Goal: Task Accomplishment & Management: Complete application form

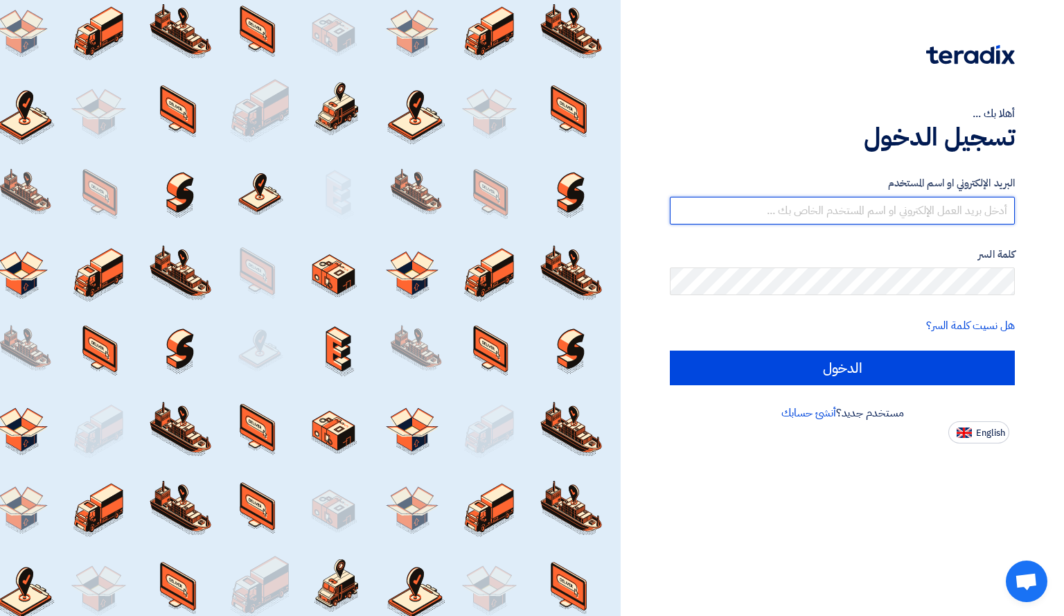
click at [803, 220] on input "text" at bounding box center [842, 211] width 345 height 28
type input "[PERSON_NAME][EMAIL_ADDRESS][DOMAIN_NAME]"
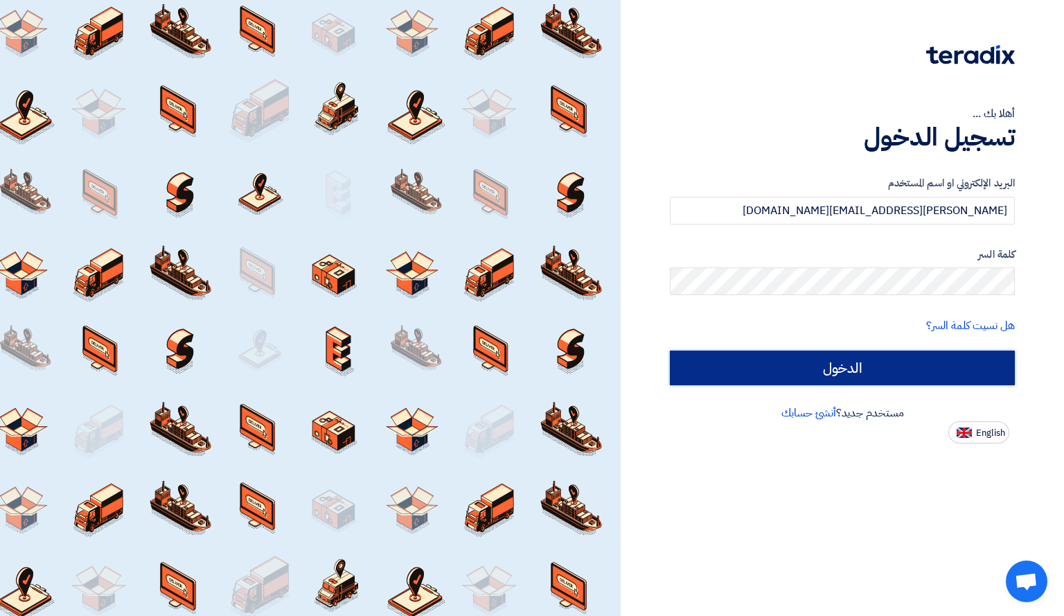
click at [800, 355] on input "الدخول" at bounding box center [842, 368] width 345 height 35
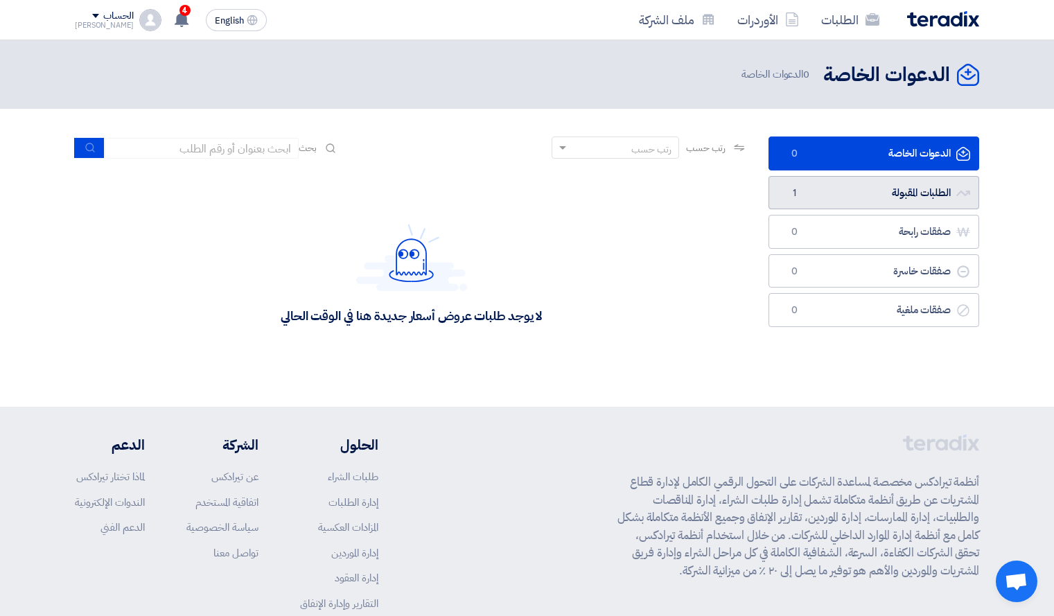
click at [812, 197] on link "الطلبات المقبولة الطلبات المقبولة 1" at bounding box center [874, 193] width 211 height 34
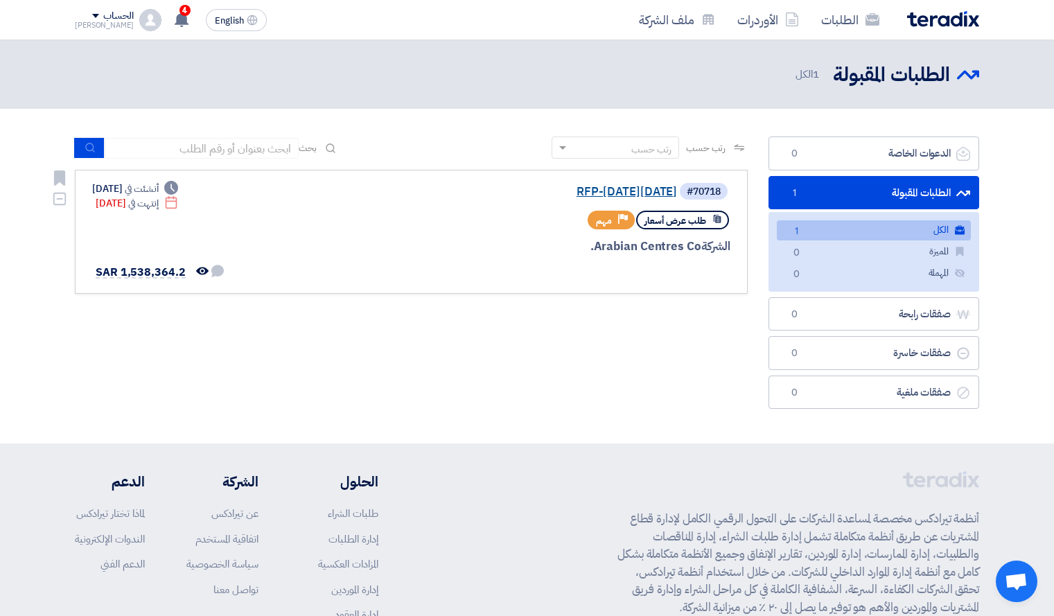
click at [556, 193] on link "RFP-[DATE][DATE]" at bounding box center [538, 192] width 277 height 12
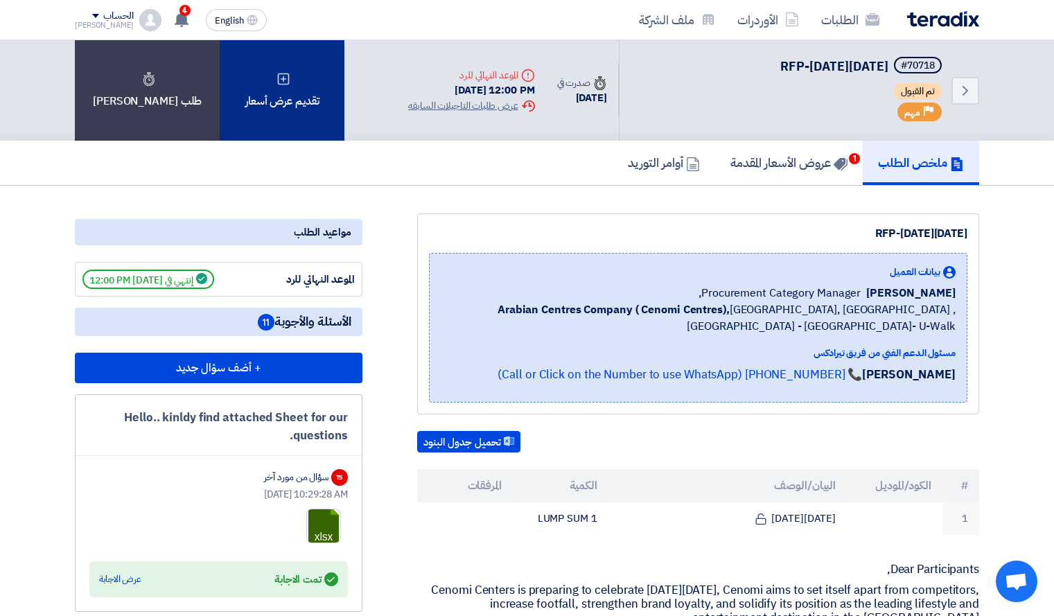
click at [258, 88] on div "تقديم عرض أسعار" at bounding box center [282, 90] width 125 height 100
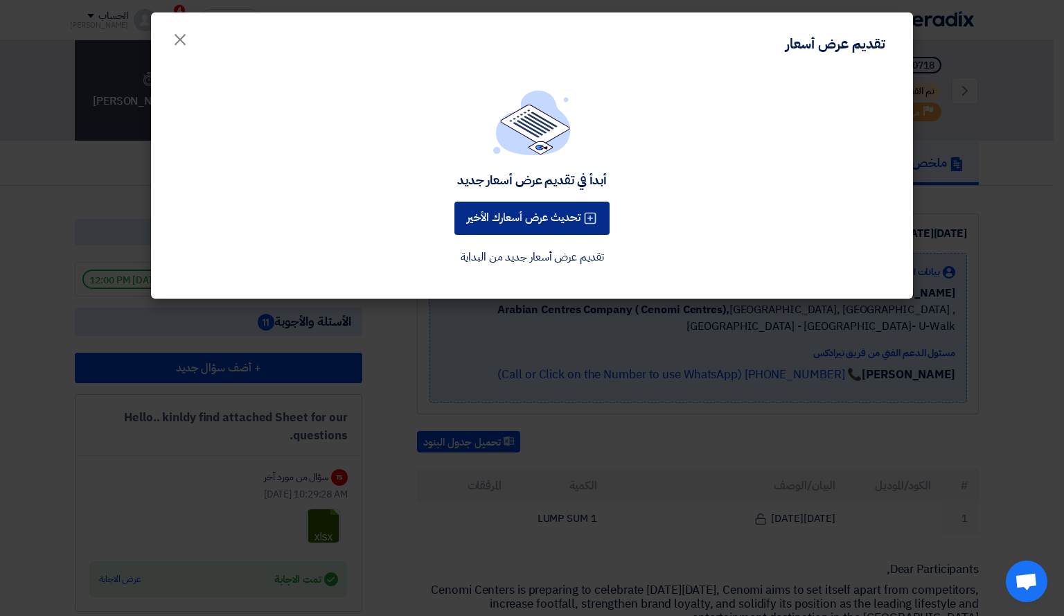
click at [551, 211] on button "تحديث عرض أسعارك الأخير" at bounding box center [532, 218] width 155 height 33
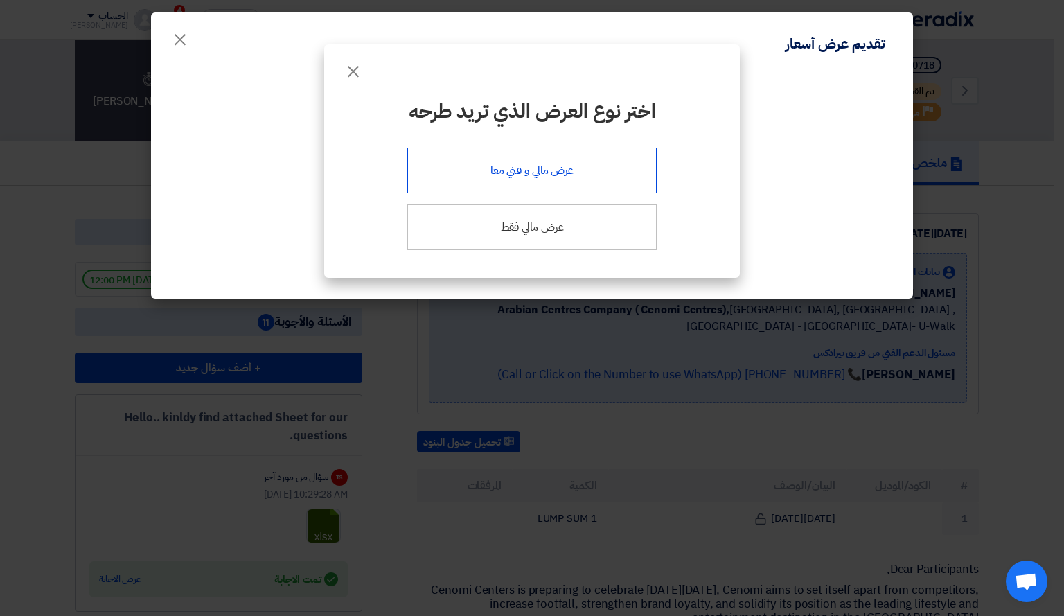
click at [509, 180] on div "عرض مالي و فني معا" at bounding box center [531, 171] width 249 height 46
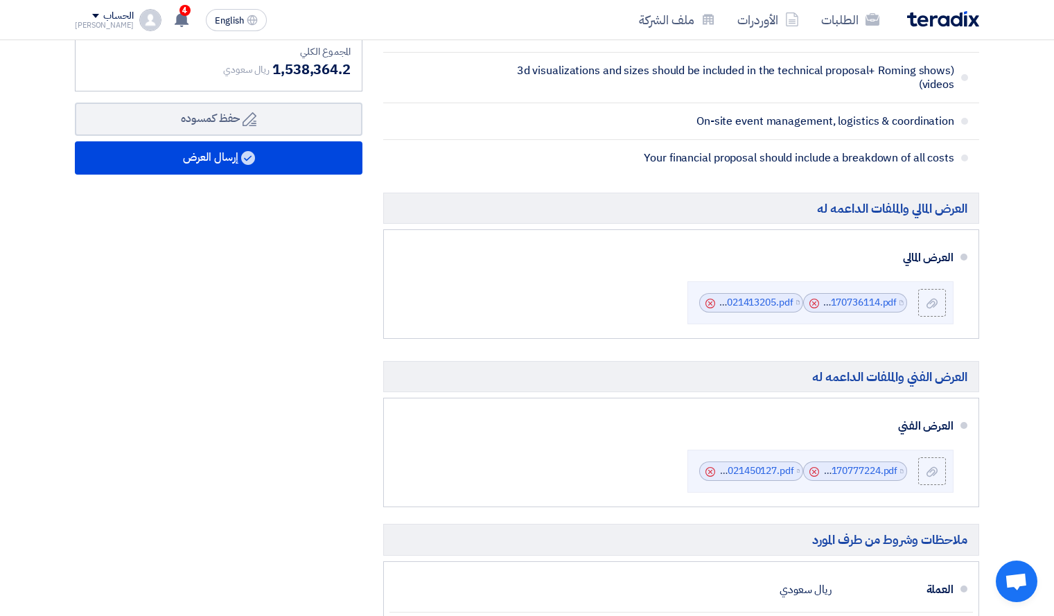
scroll to position [504, 0]
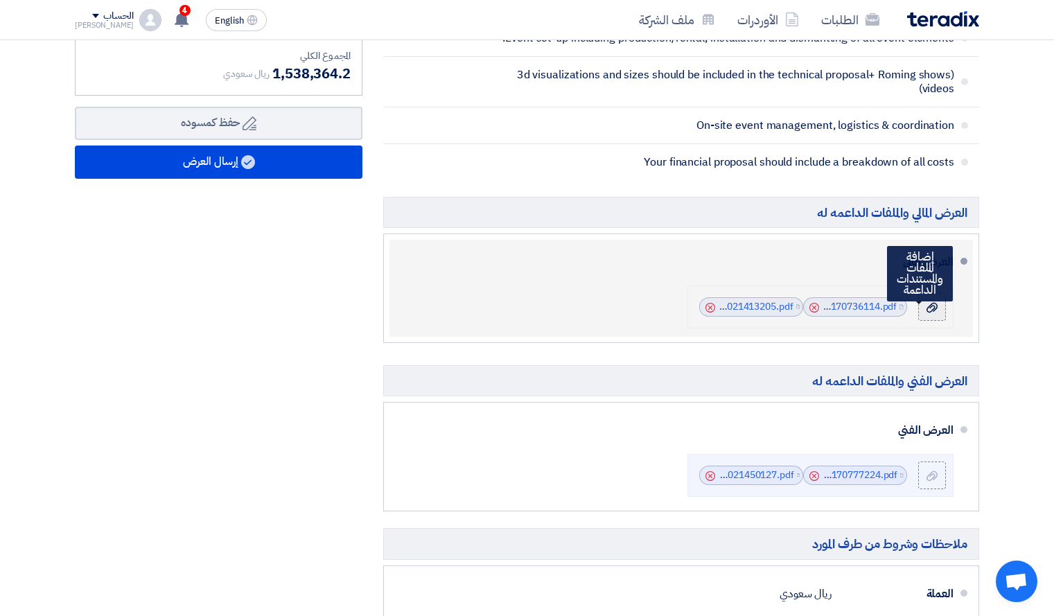
click at [922, 308] on label at bounding box center [932, 307] width 28 height 28
click at [0, 0] on input "file" at bounding box center [0, 0] width 0 height 0
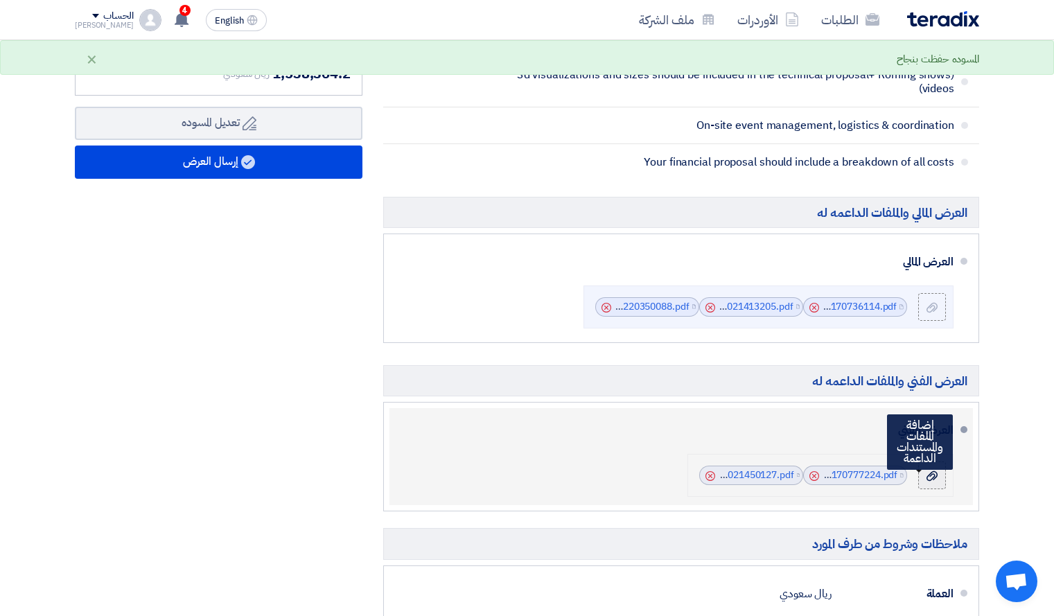
click at [928, 473] on icon at bounding box center [932, 476] width 11 height 11
click at [0, 0] on input "file" at bounding box center [0, 0] width 0 height 0
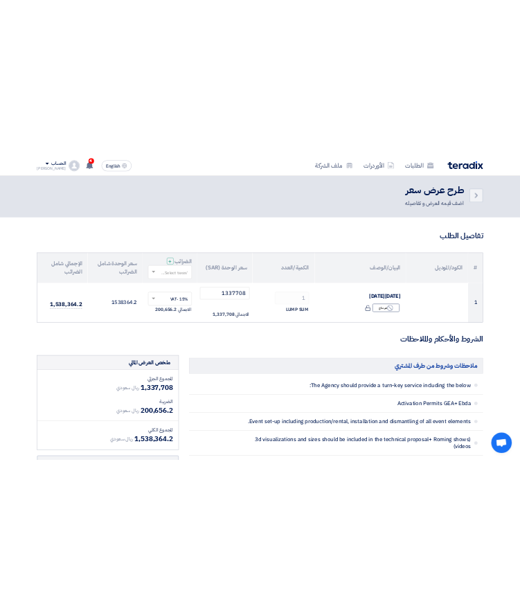
scroll to position [0, 0]
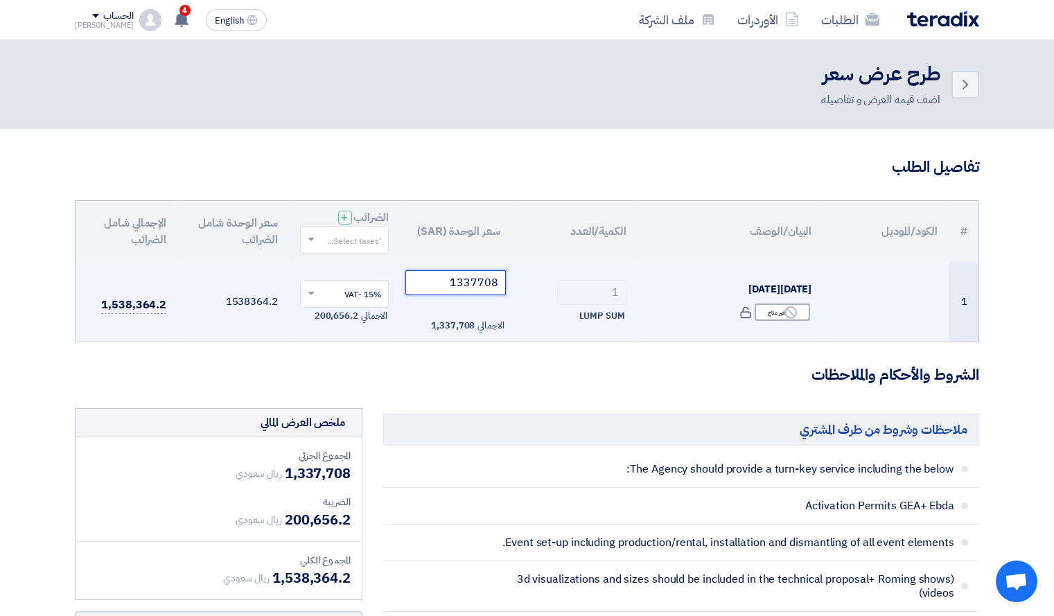
click at [470, 288] on input "1337708" at bounding box center [455, 282] width 100 height 25
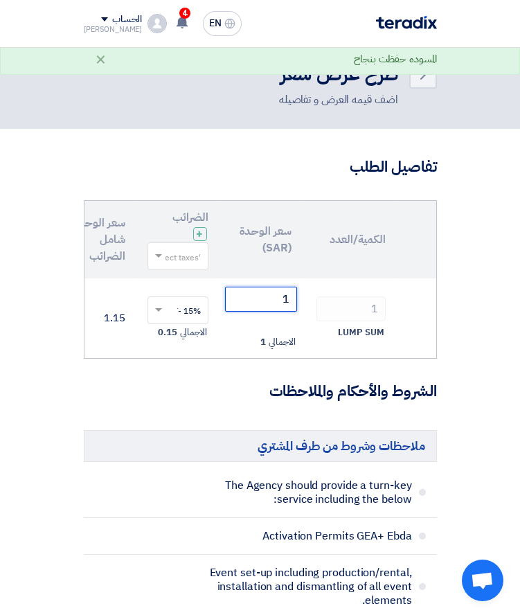
scroll to position [0, -218]
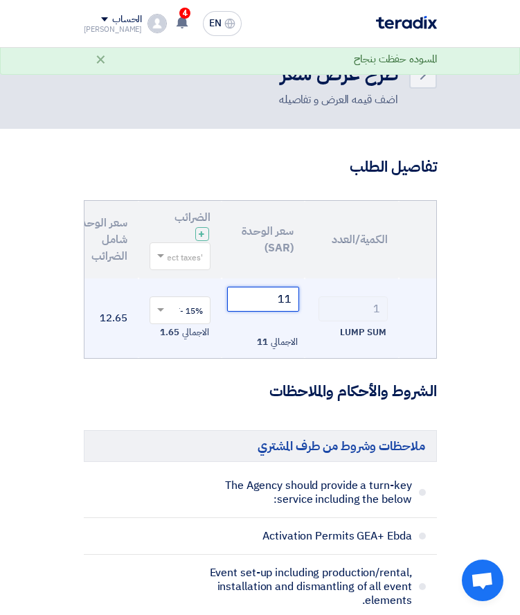
click at [265, 295] on input "11" at bounding box center [263, 299] width 72 height 25
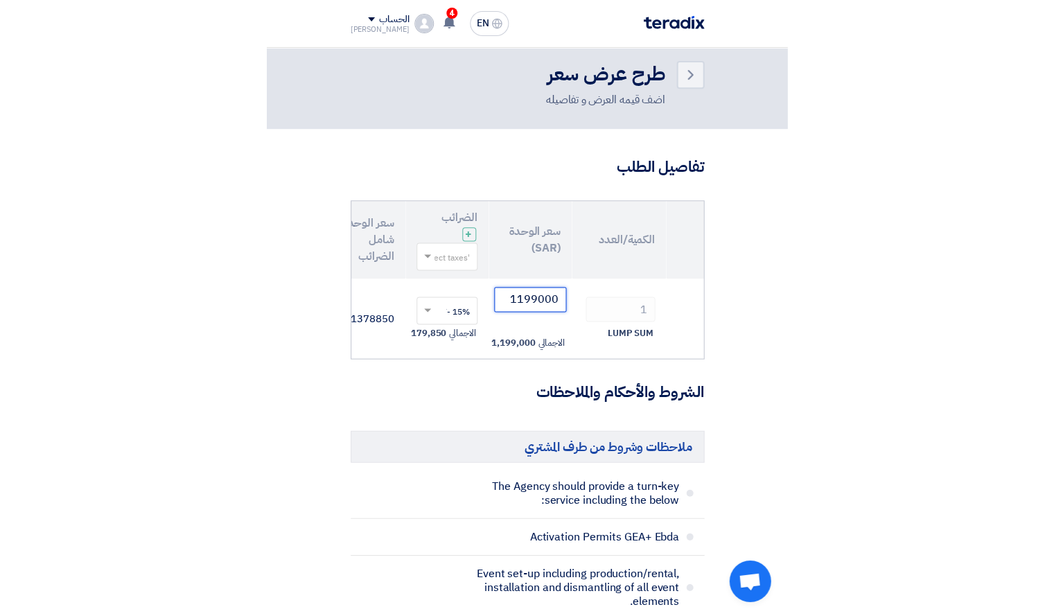
scroll to position [0, -323]
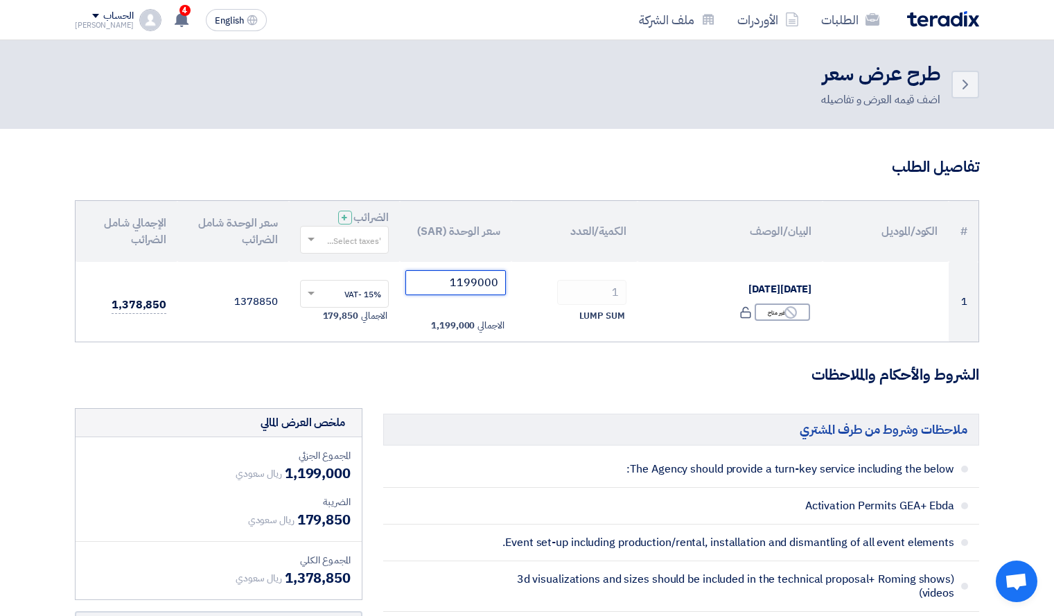
type input "1199000"
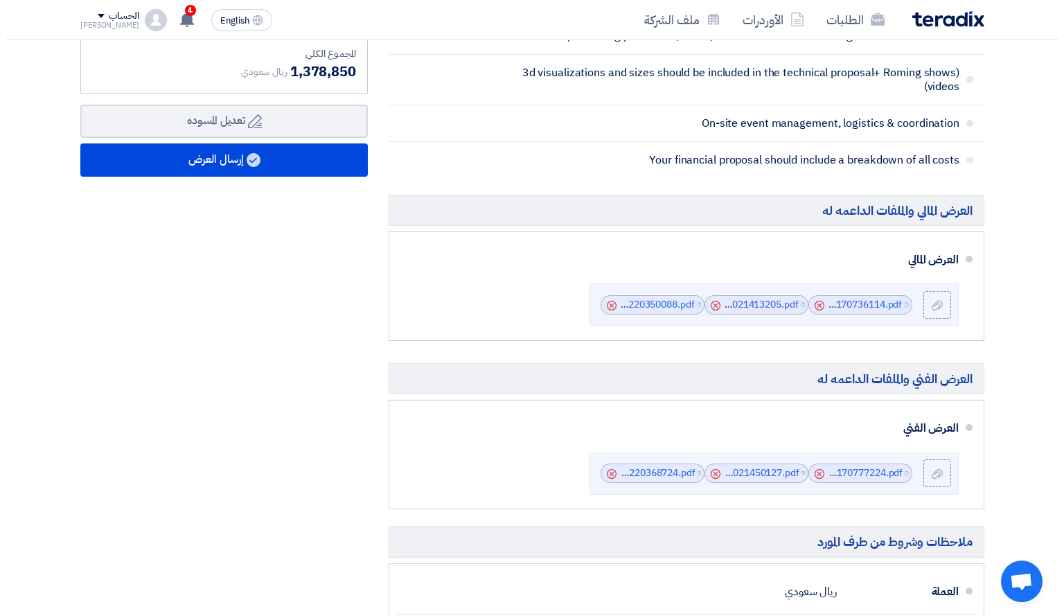
scroll to position [511, 0]
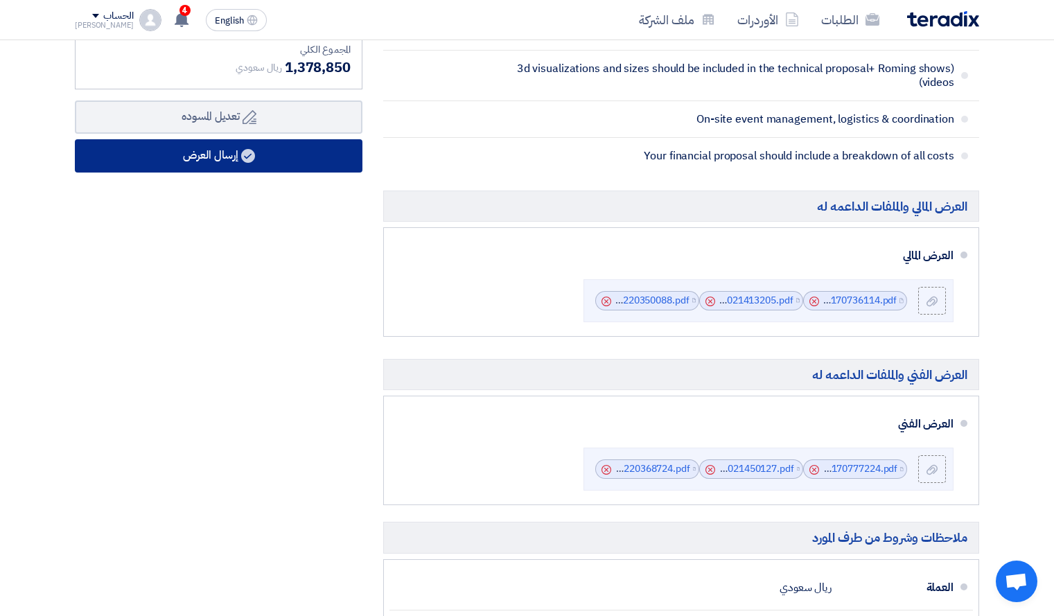
click at [303, 150] on button "إرسال العرض" at bounding box center [219, 155] width 288 height 33
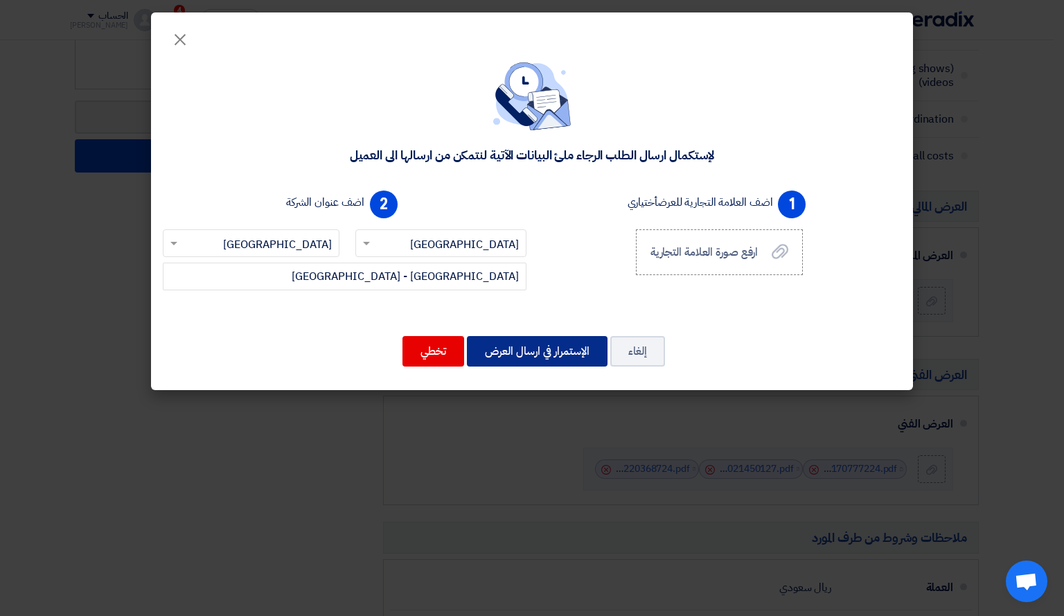
click at [498, 339] on button "الإستمرار في ارسال العرض" at bounding box center [537, 351] width 141 height 30
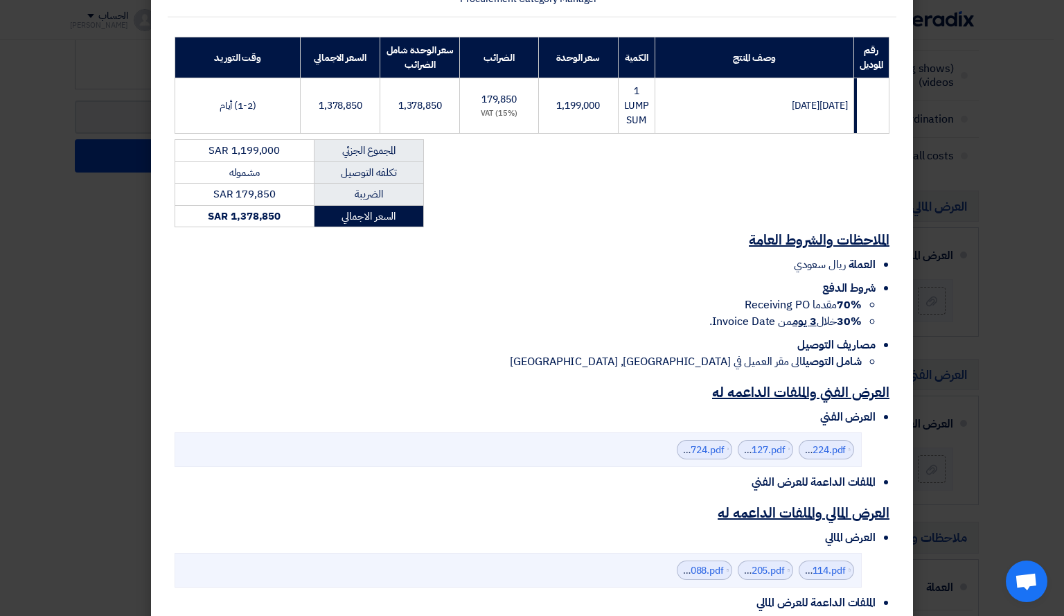
scroll to position [269, 0]
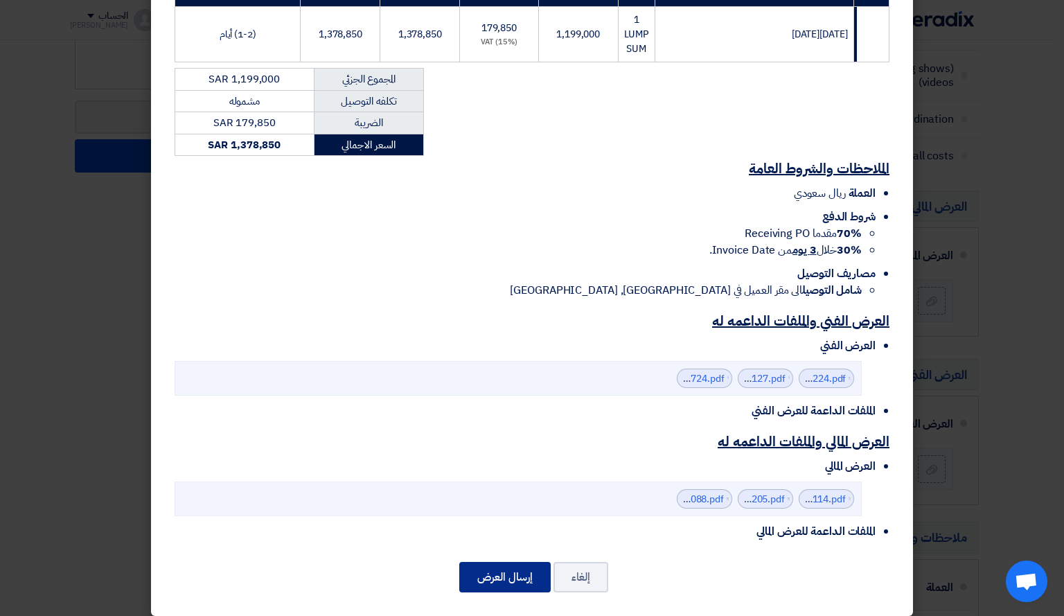
click at [500, 562] on button "إرسال العرض" at bounding box center [504, 577] width 91 height 30
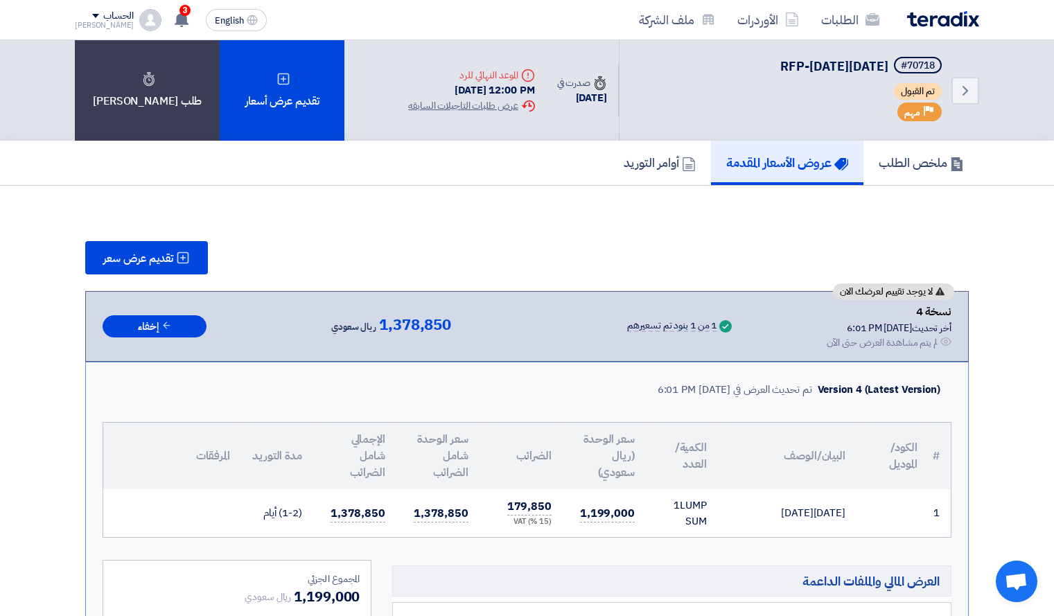
scroll to position [538, 0]
